Goal: Task Accomplishment & Management: Use online tool/utility

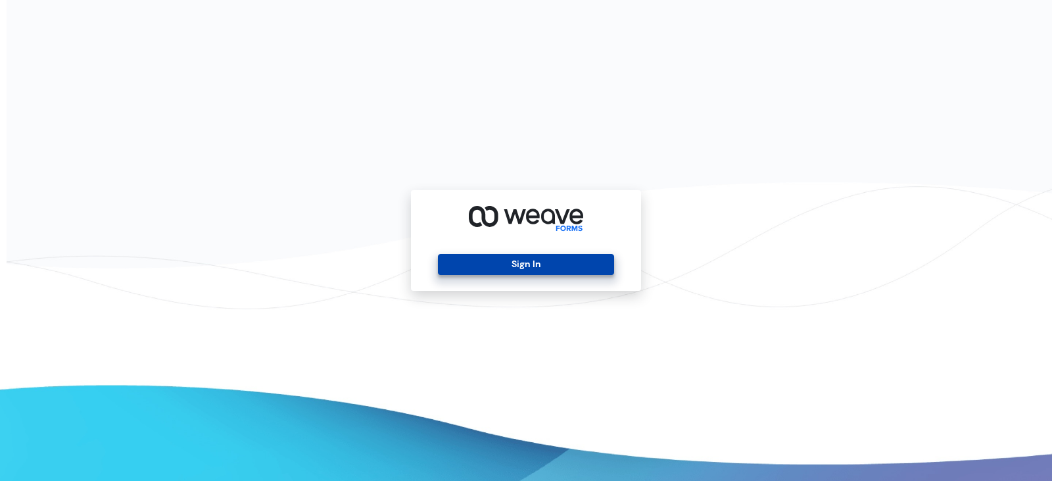
click at [441, 269] on button "Sign In" at bounding box center [526, 264] width 176 height 21
